Goal: Understand process/instructions: Learn how to perform a task or action

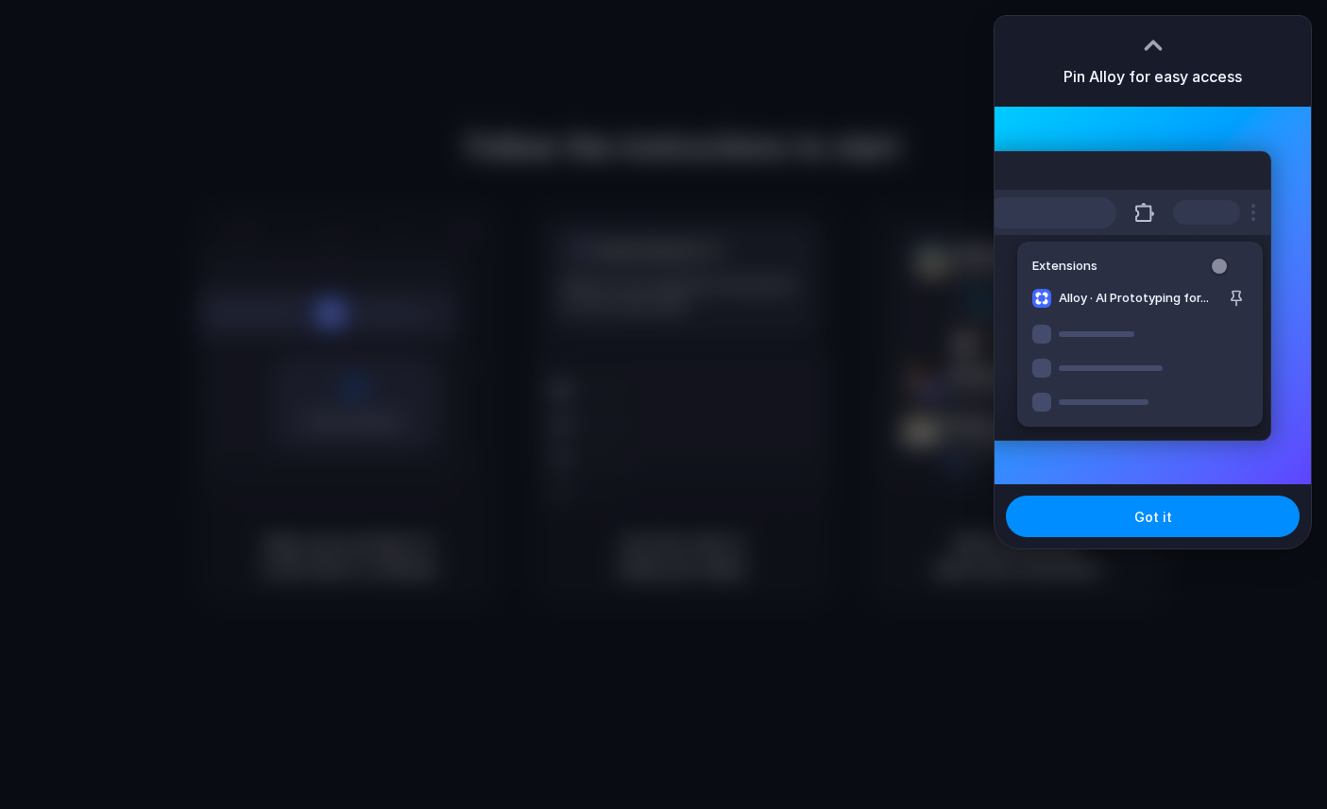
click at [732, 291] on div at bounding box center [663, 404] width 1327 height 809
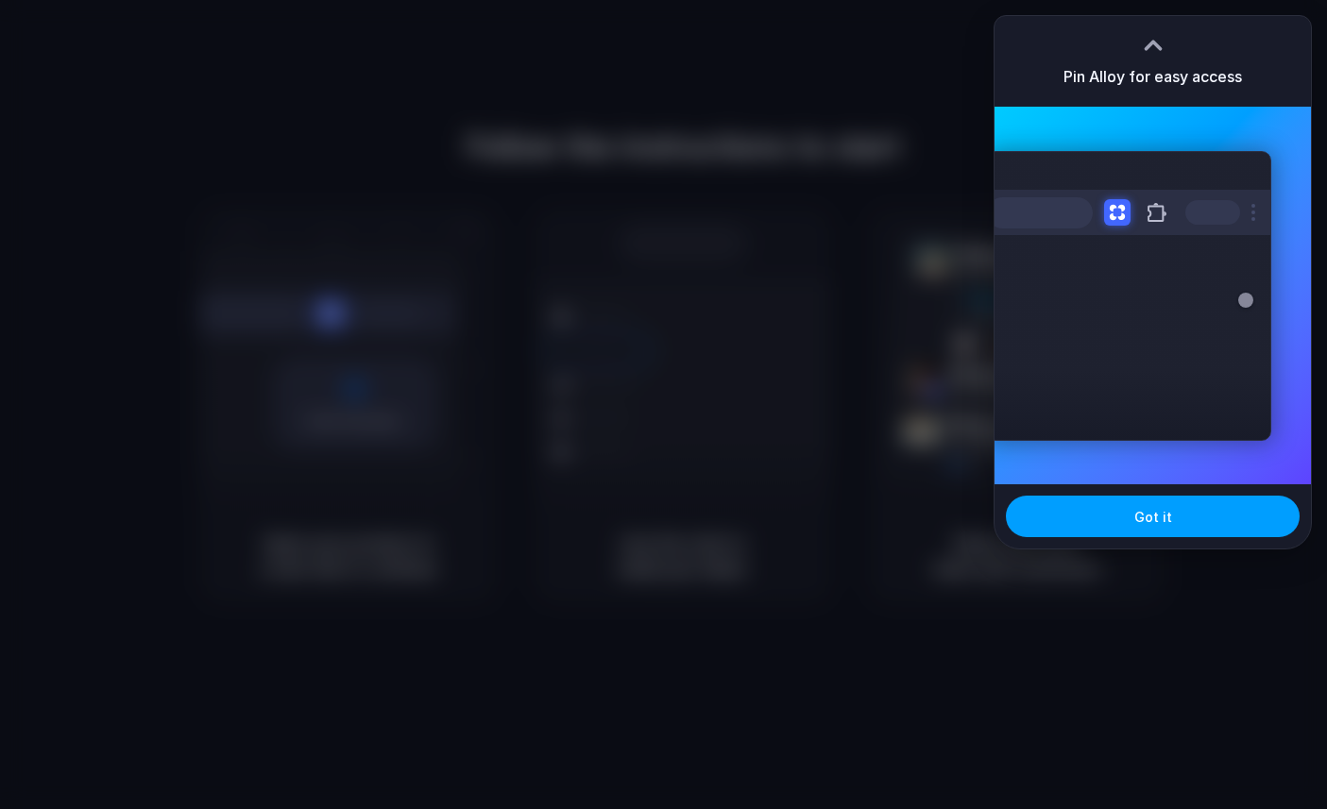
click at [1115, 517] on button "Got it" at bounding box center [1153, 517] width 294 height 42
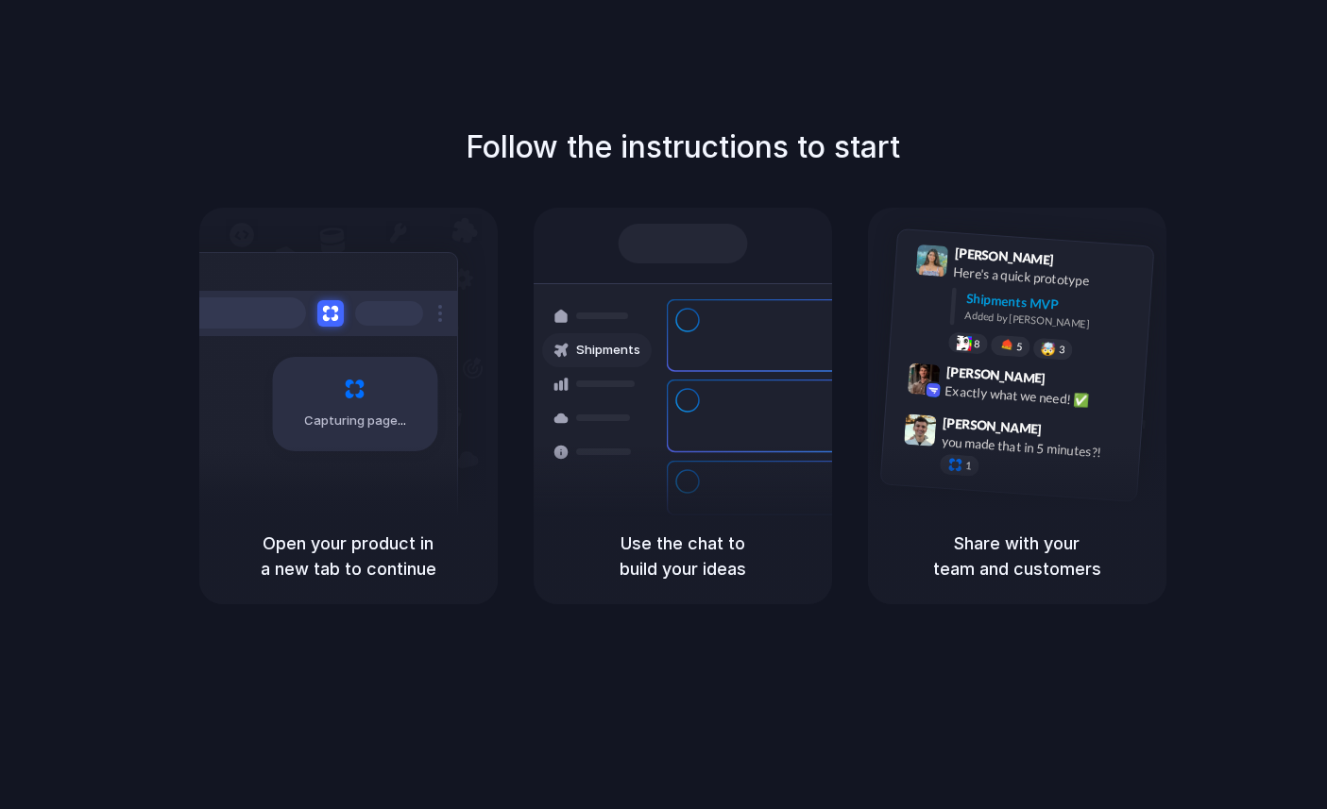
click at [672, 139] on h1 "Follow the instructions to start" at bounding box center [683, 147] width 434 height 45
click at [587, 170] on div "Follow the instructions to start Capturing page Open your product in a new tab …" at bounding box center [682, 365] width 1327 height 480
click at [709, 120] on div "Follow the instructions to start Capturing page Open your product in a new tab …" at bounding box center [682, 423] width 1365 height 847
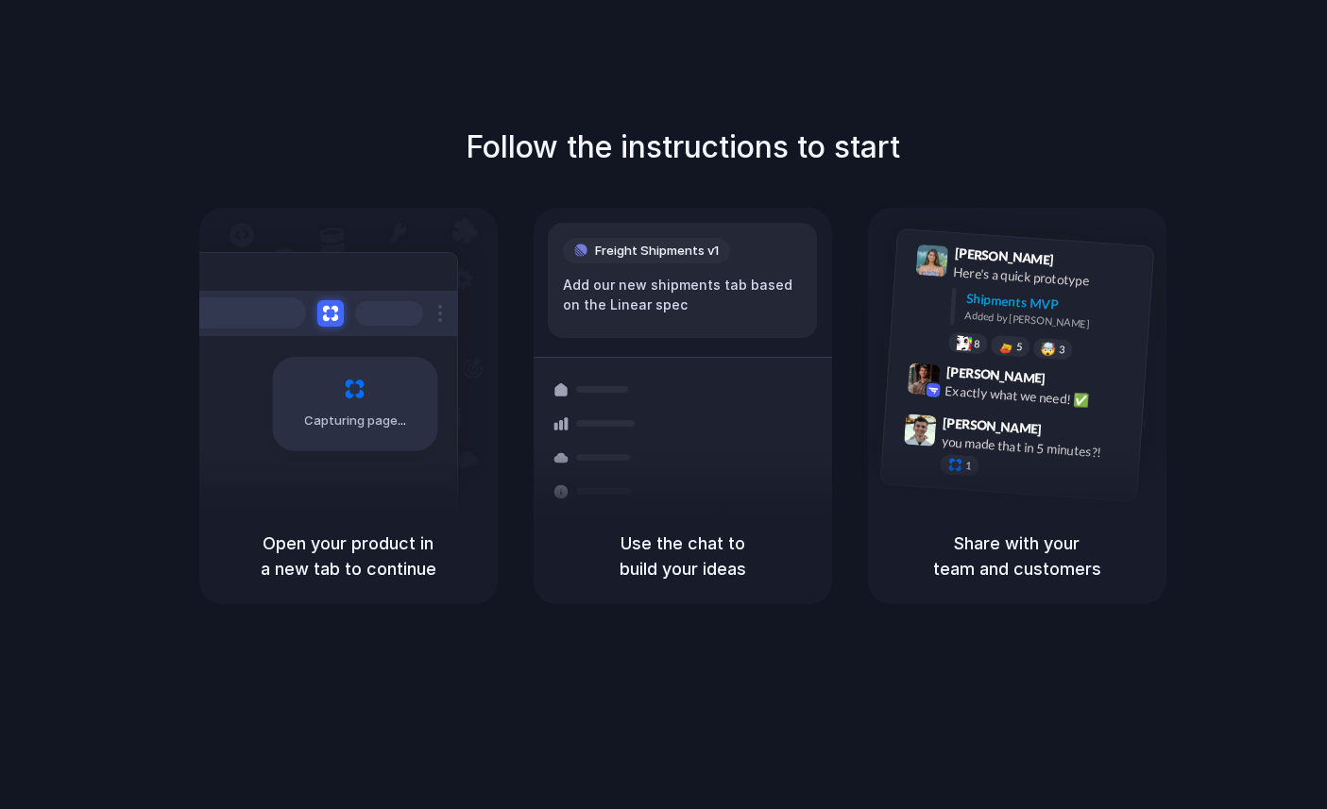
click at [601, 171] on div "Follow the instructions to start Capturing page Open your product in a new tab …" at bounding box center [682, 365] width 1327 height 480
